Goal: Task Accomplishment & Management: Manage account settings

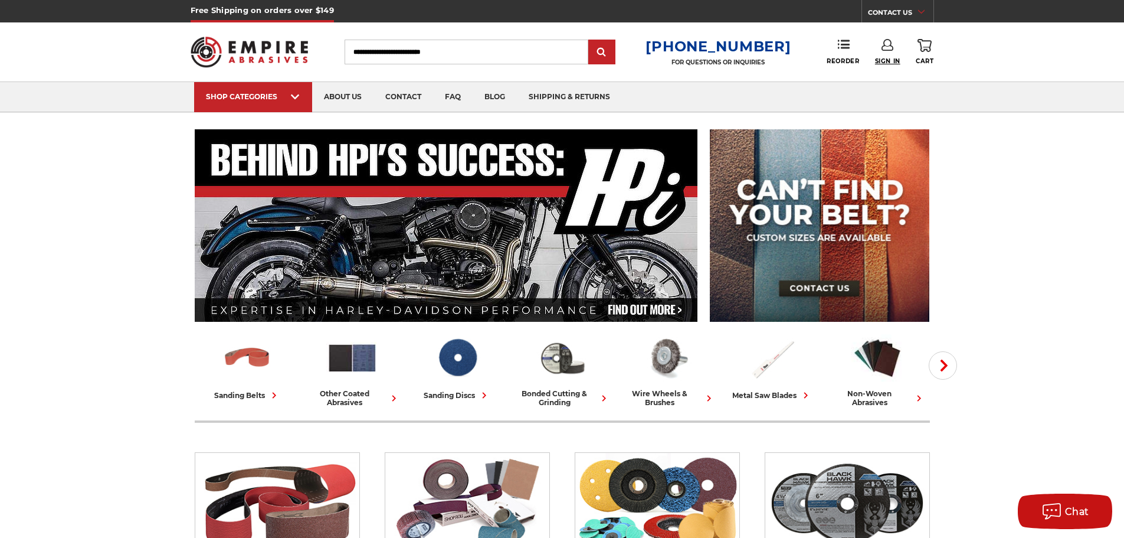
type input "**********"
click at [887, 61] on span "Sign In" at bounding box center [887, 61] width 25 height 8
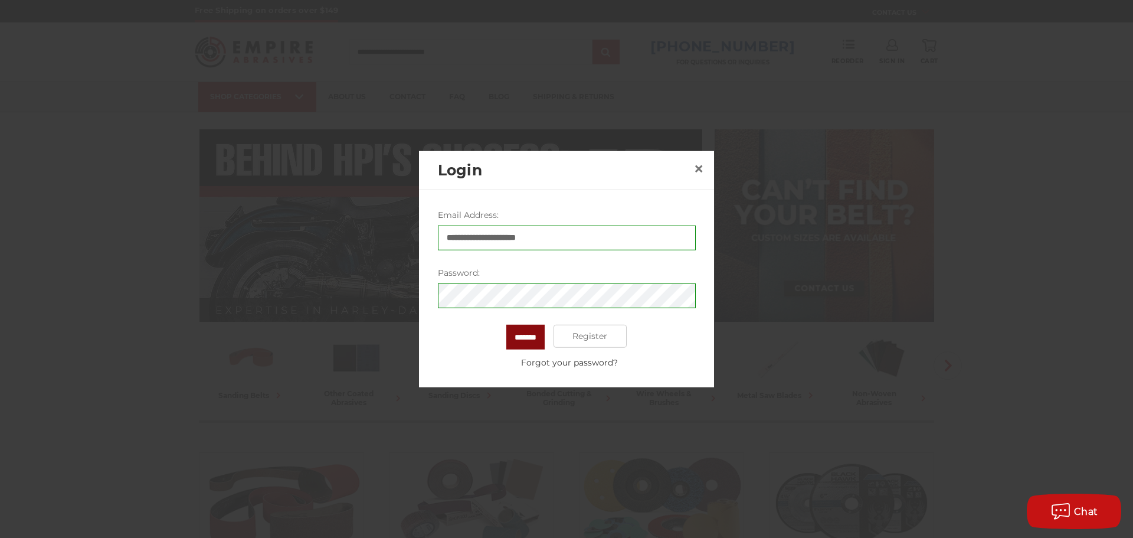
click at [531, 339] on input "*******" at bounding box center [525, 336] width 38 height 25
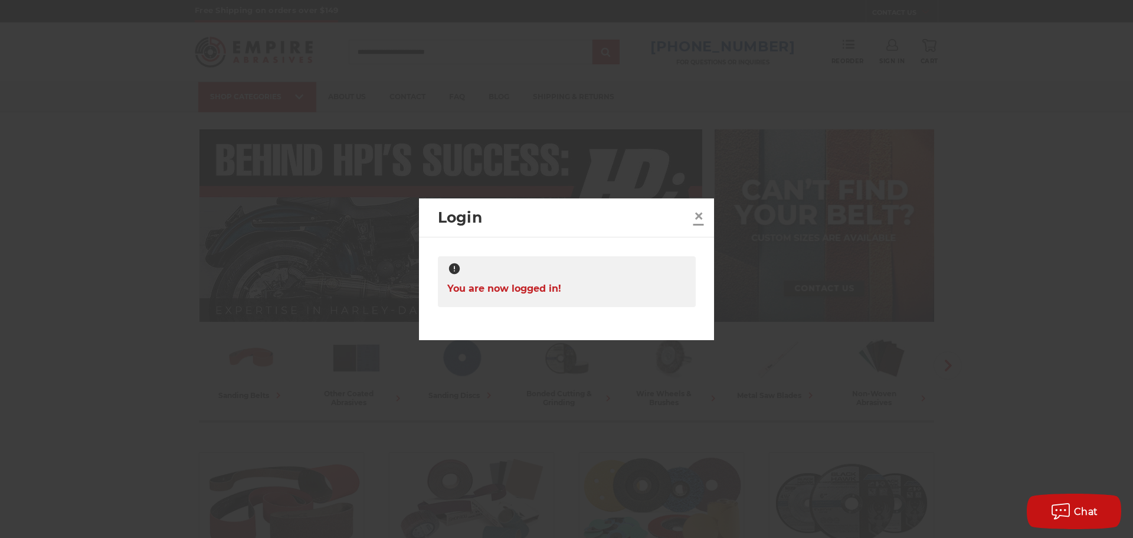
click at [699, 214] on span "×" at bounding box center [698, 215] width 11 height 23
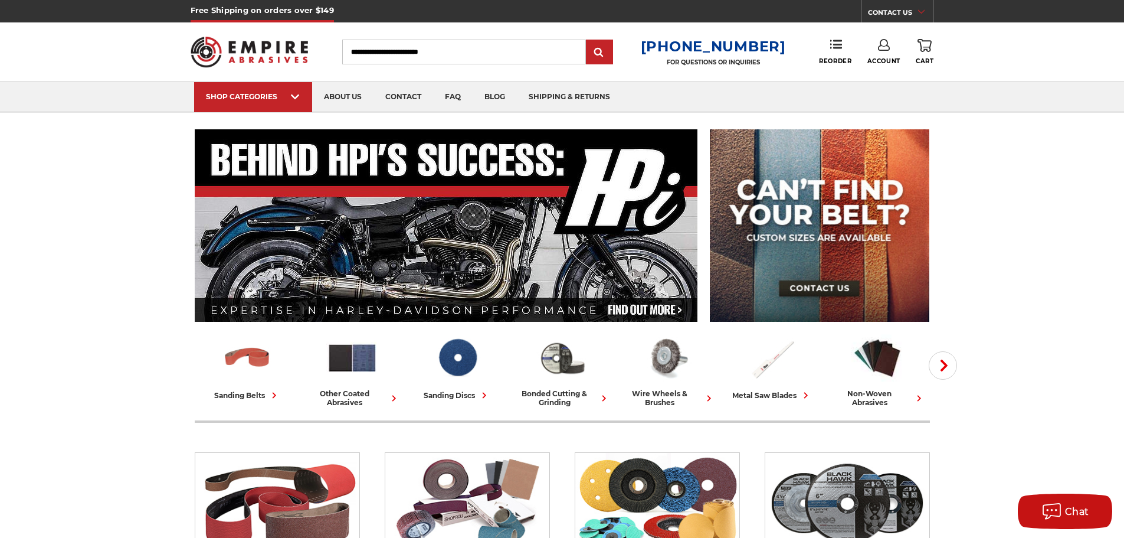
click at [882, 55] on link "Account" at bounding box center [883, 52] width 33 height 26
click at [876, 76] on link "Account" at bounding box center [883, 76] width 84 height 22
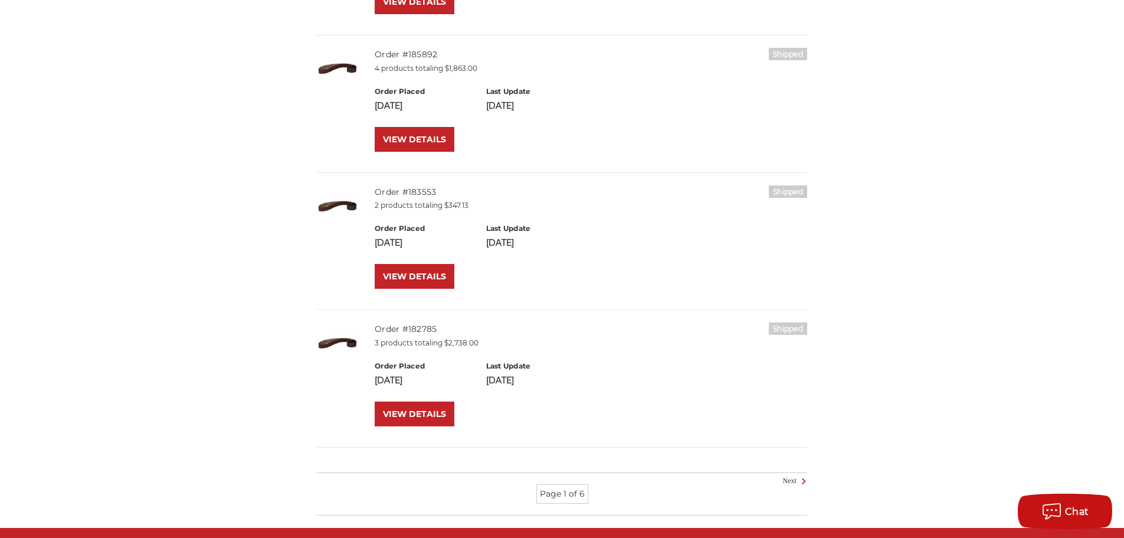
scroll to position [1298, 0]
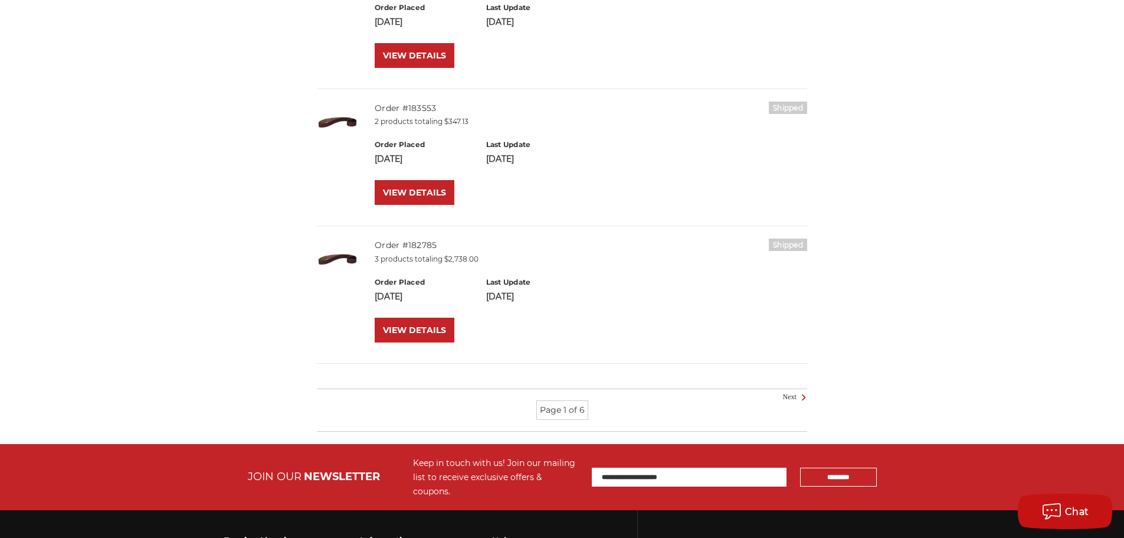
click at [571, 412] on li "Page 1 of 6" at bounding box center [562, 409] width 52 height 19
click at [794, 395] on link "Next" at bounding box center [793, 397] width 21 height 11
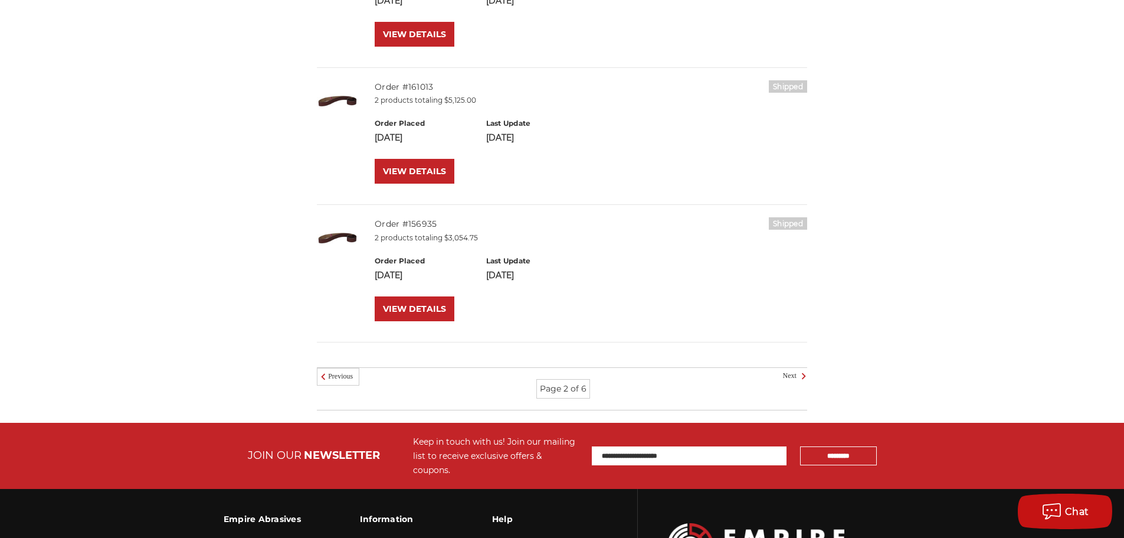
scroll to position [1357, 0]
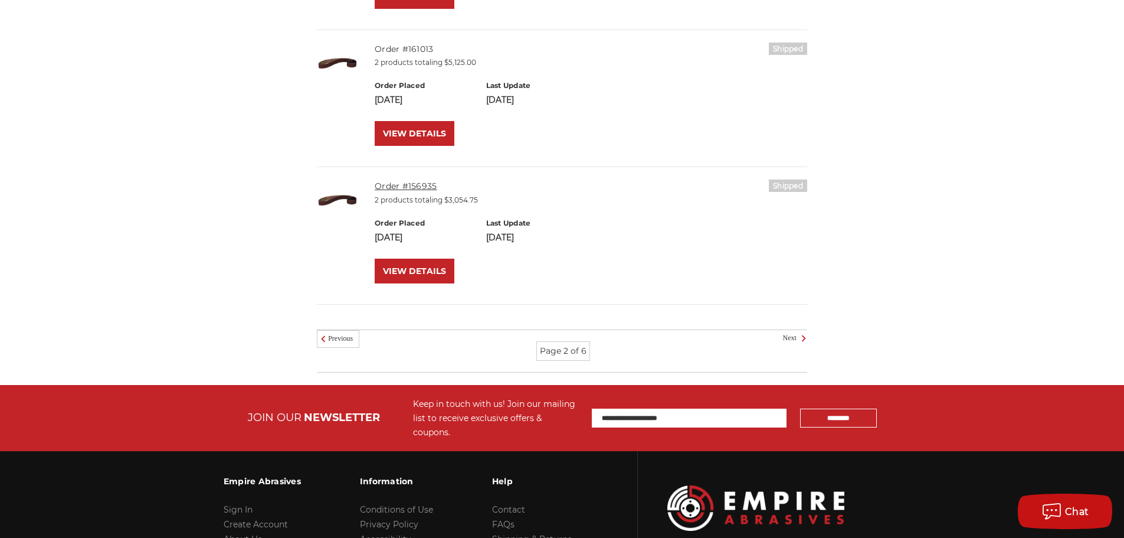
click at [422, 191] on link "Order #156935" at bounding box center [406, 186] width 62 height 11
click at [410, 271] on link "VIEW DETAILS" at bounding box center [415, 270] width 80 height 25
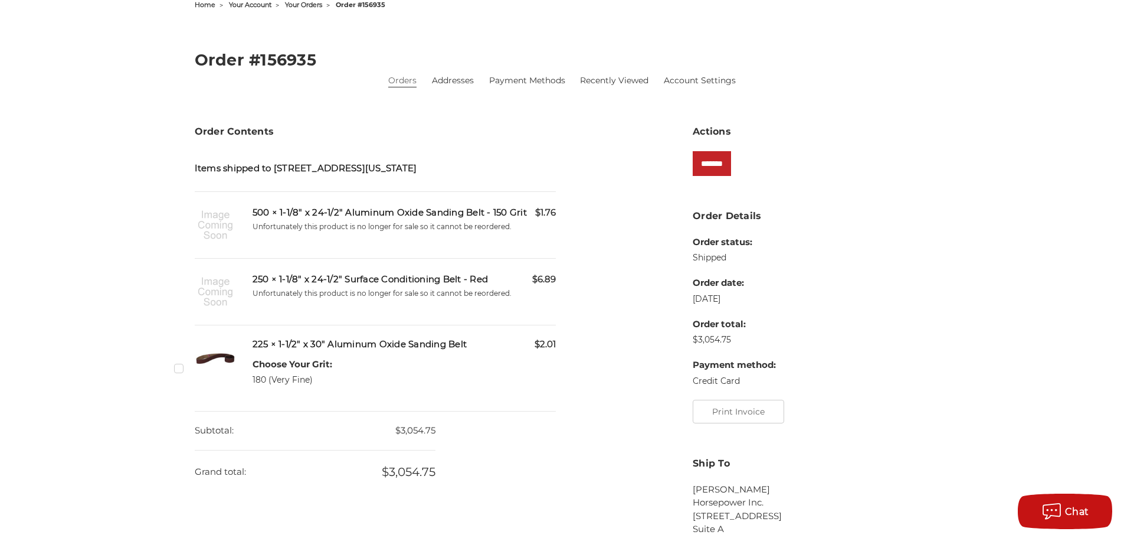
scroll to position [236, 0]
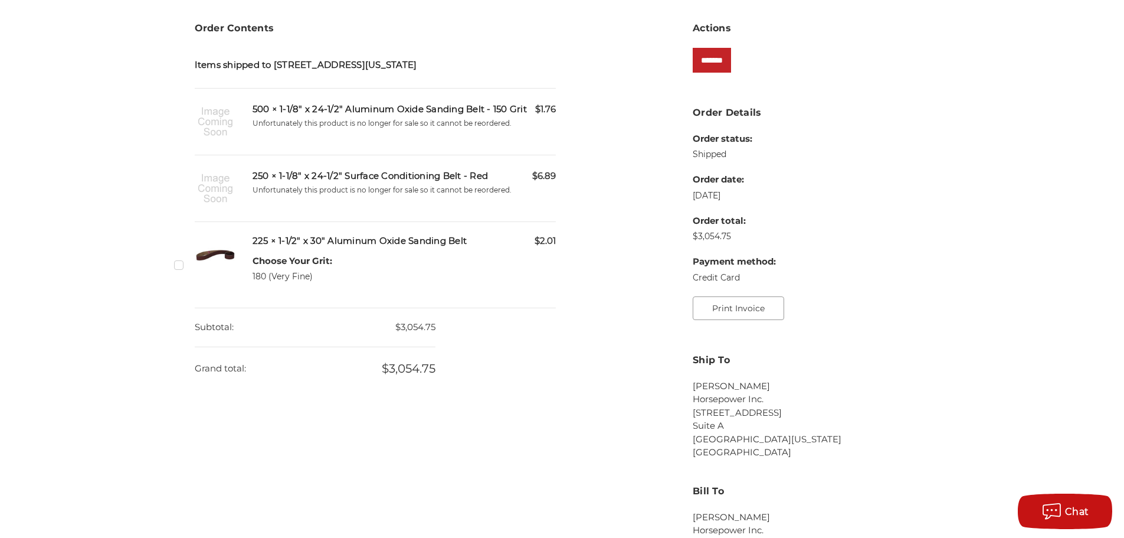
click at [723, 309] on button "Print Invoice" at bounding box center [738, 308] width 91 height 24
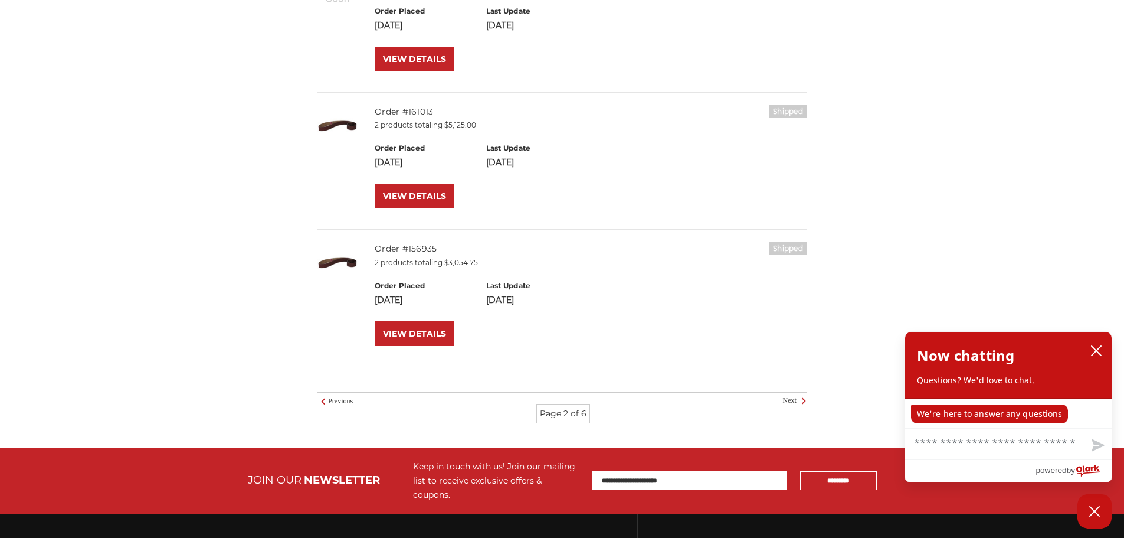
scroll to position [1291, 0]
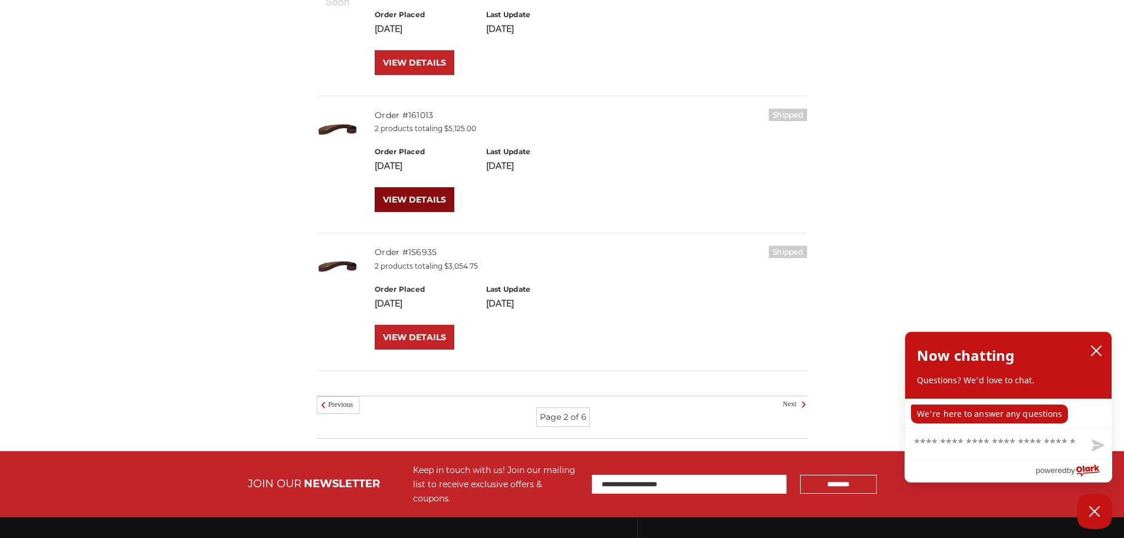
click at [408, 198] on link "VIEW DETAILS" at bounding box center [415, 199] width 80 height 25
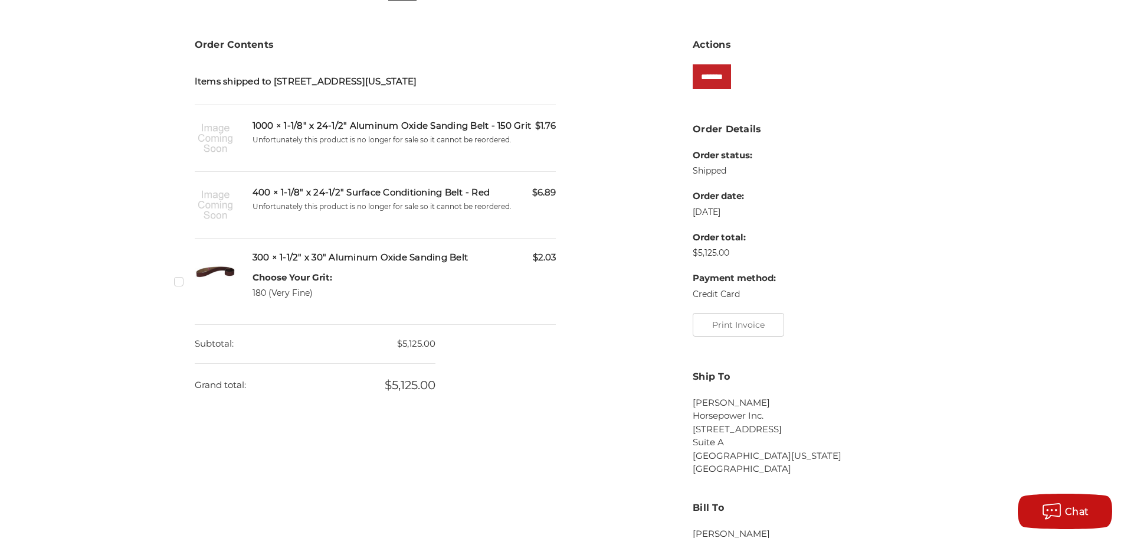
scroll to position [236, 0]
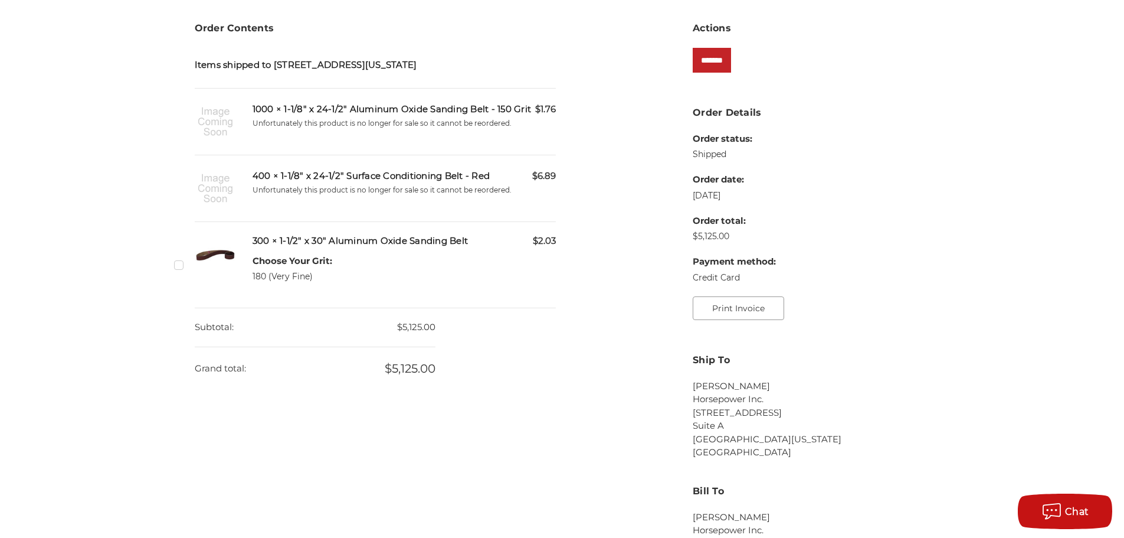
click at [710, 310] on button "Print Invoice" at bounding box center [738, 308] width 91 height 24
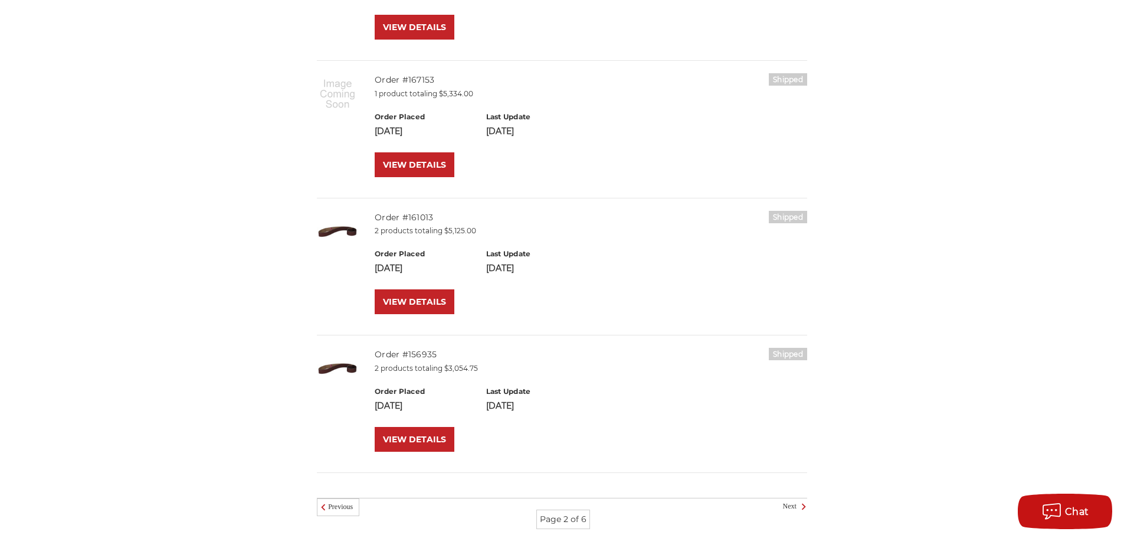
scroll to position [1173, 0]
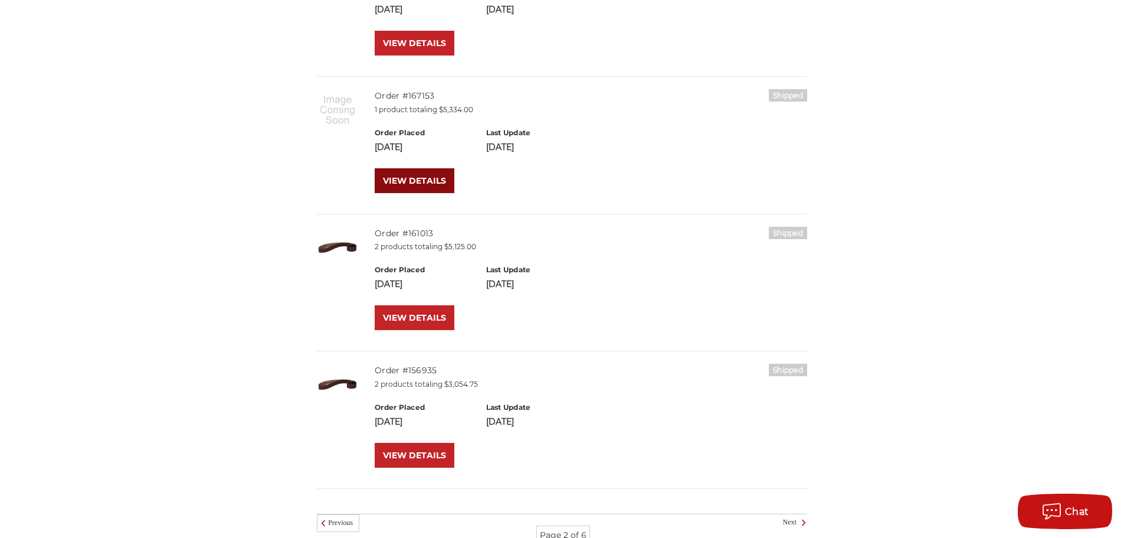
click at [429, 184] on link "VIEW DETAILS" at bounding box center [415, 180] width 80 height 25
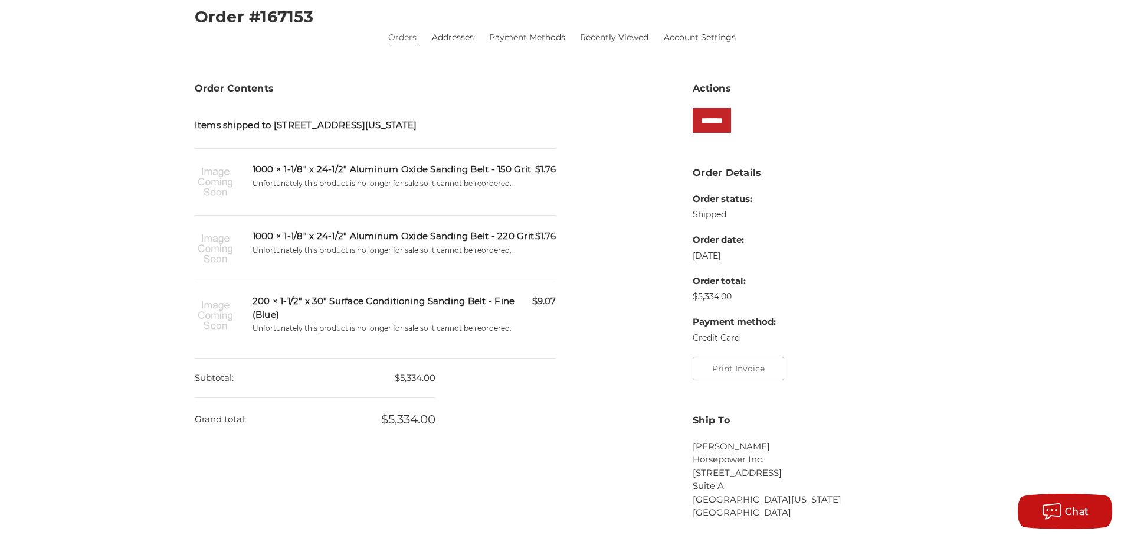
scroll to position [236, 0]
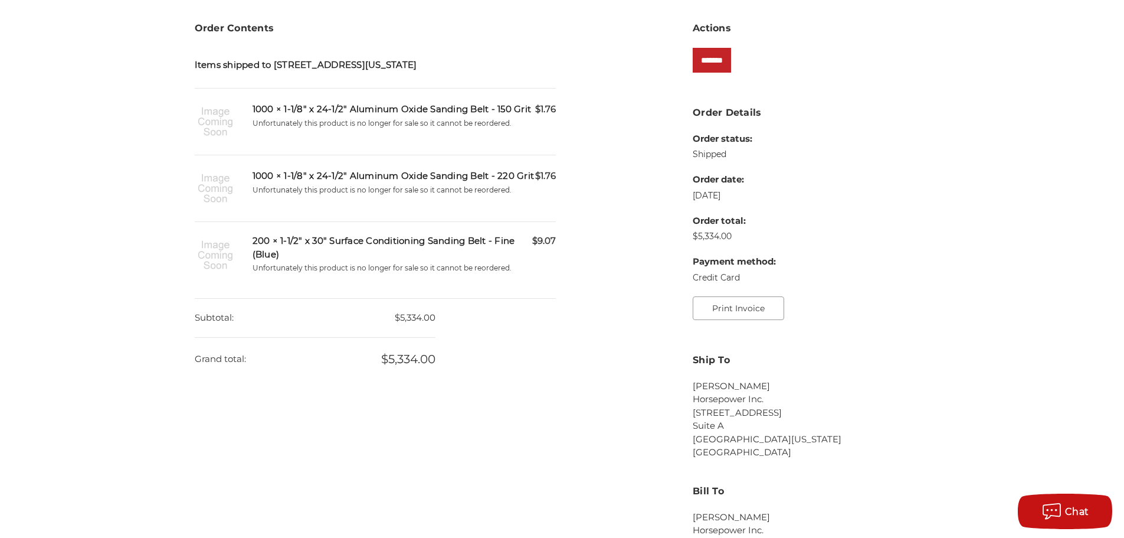
click at [720, 306] on button "Print Invoice" at bounding box center [738, 308] width 91 height 24
